Goal: Transaction & Acquisition: Purchase product/service

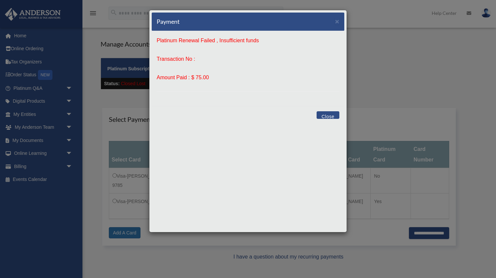
click at [330, 116] on button "Close" at bounding box center [328, 115] width 23 height 8
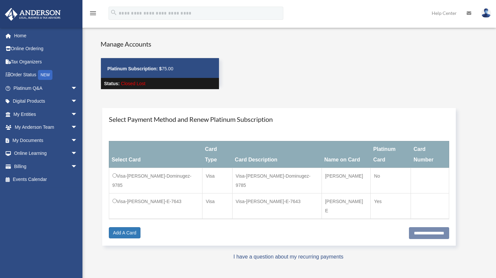
click at [156, 193] on td "Visa-DOMINGUEZ-E-7643" at bounding box center [155, 206] width 93 height 26
click at [412, 227] on input "**********" at bounding box center [429, 233] width 40 height 12
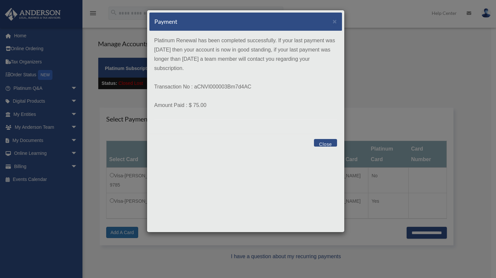
drag, startPoint x: 212, startPoint y: 43, endPoint x: 208, endPoint y: 66, distance: 23.6
click at [208, 66] on p "Platinum Renewal has been completed successfully. If your last payment was with…" at bounding box center [245, 54] width 183 height 37
click at [327, 144] on button "Close" at bounding box center [325, 143] width 23 height 8
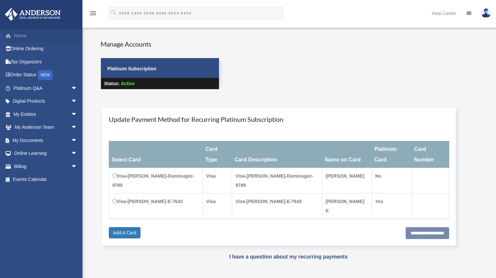
click at [34, 39] on link "Home" at bounding box center [46, 35] width 83 height 13
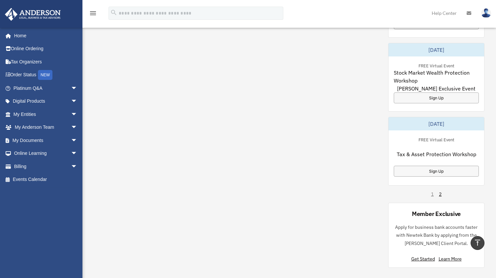
scroll to position [534, 0]
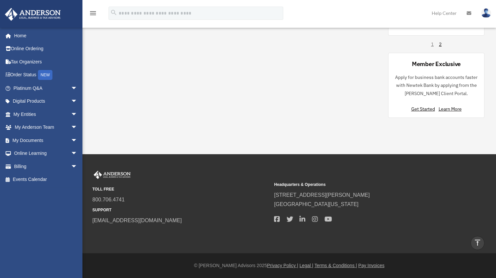
click at [58, 85] on link "Platinum Q&A arrow_drop_down" at bounding box center [46, 88] width 83 height 13
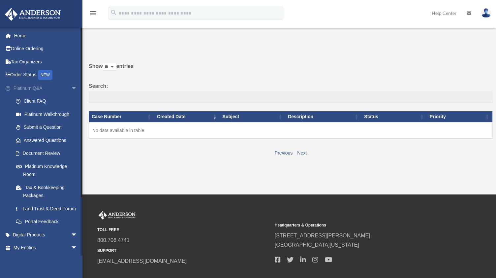
click at [72, 88] on span "arrow_drop_down" at bounding box center [77, 89] width 13 height 14
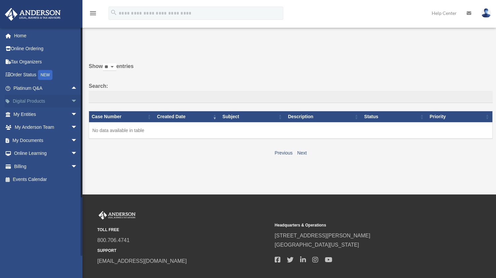
click at [71, 100] on span "arrow_drop_down" at bounding box center [77, 102] width 13 height 14
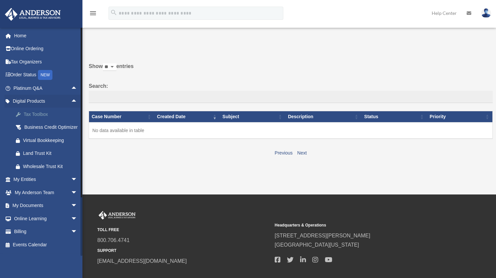
click at [53, 115] on div "Tax Toolbox" at bounding box center [51, 114] width 56 height 8
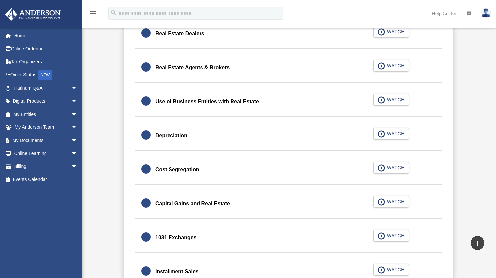
scroll to position [599, 0]
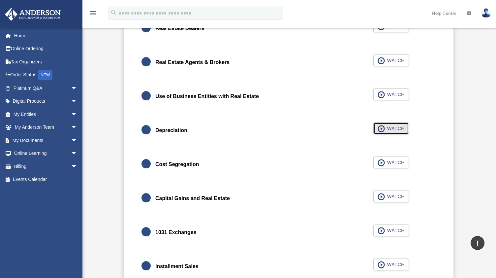
click at [390, 134] on button "WATCH" at bounding box center [392, 128] width 36 height 12
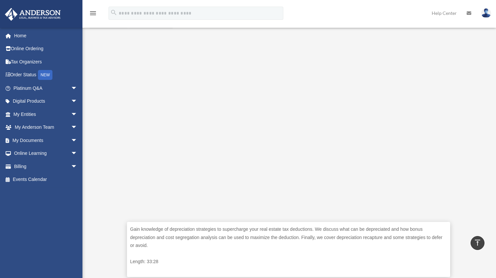
scroll to position [132, 0]
click at [107, 89] on div "Gain knowledge of depreciation strategies to supercharge your real estate tax d…" at bounding box center [288, 157] width 399 height 259
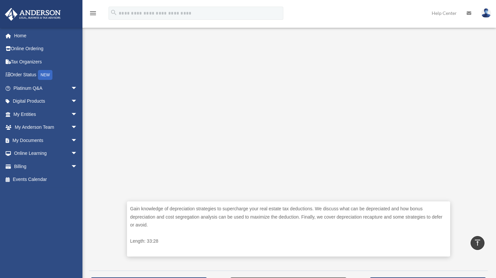
scroll to position [154, 0]
click at [115, 143] on div "Gain knowledge of depreciation strategies to supercharge your real estate tax d…" at bounding box center [288, 136] width 399 height 259
